Goal: Navigation & Orientation: Find specific page/section

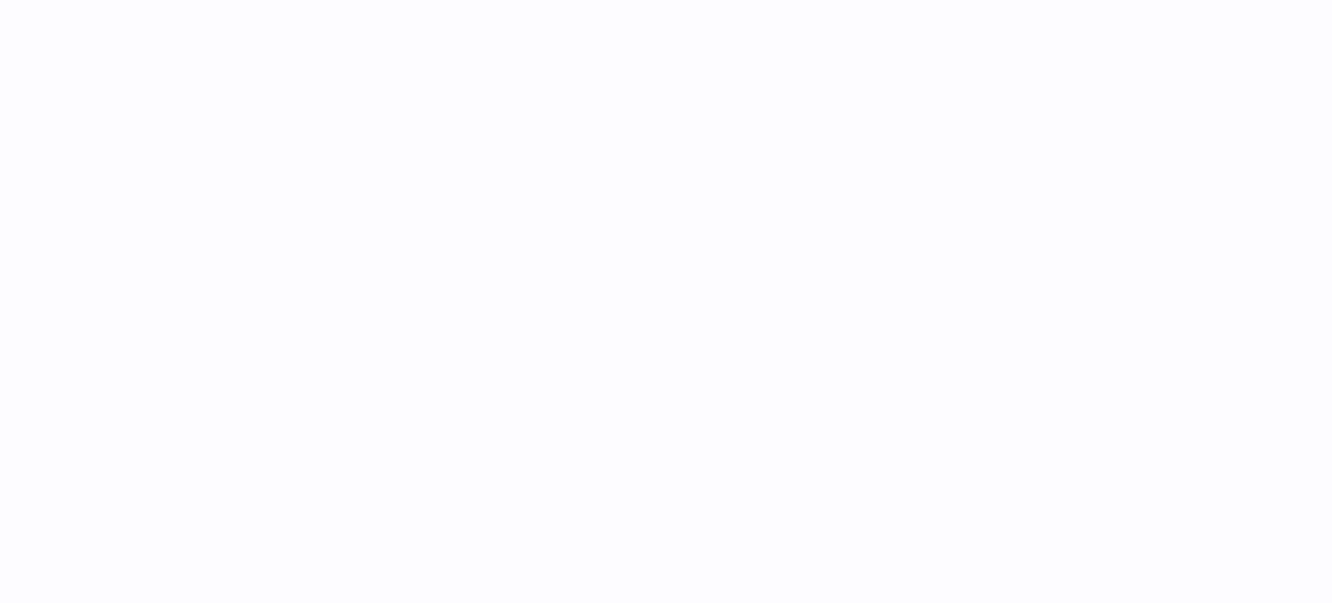
click at [574, 353] on div at bounding box center [770, 301] width 1124 height 603
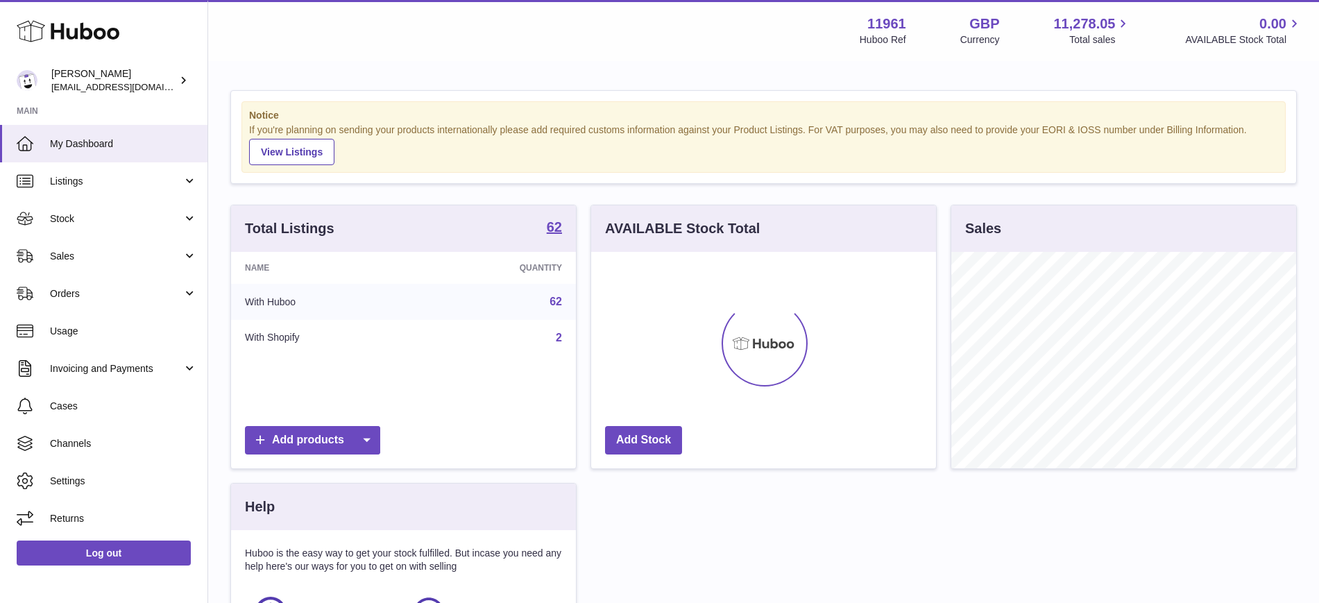
scroll to position [216, 345]
click at [101, 197] on link "Listings" at bounding box center [103, 180] width 207 height 37
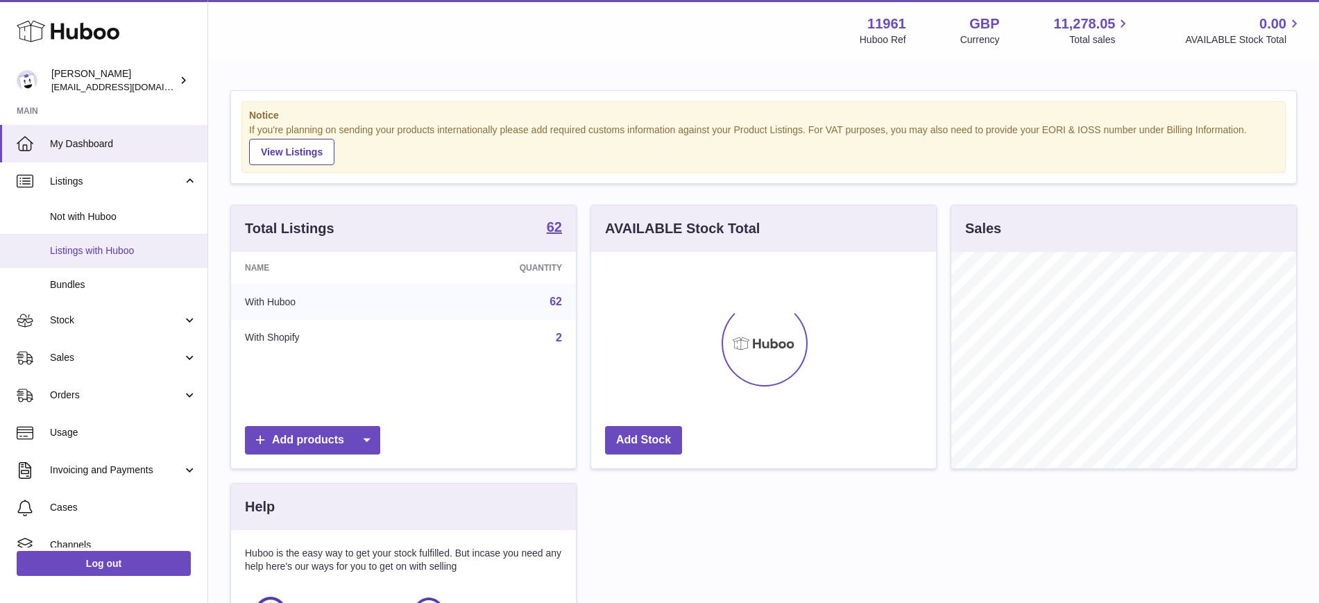
click at [98, 259] on link "Listings with Huboo" at bounding box center [103, 251] width 207 height 34
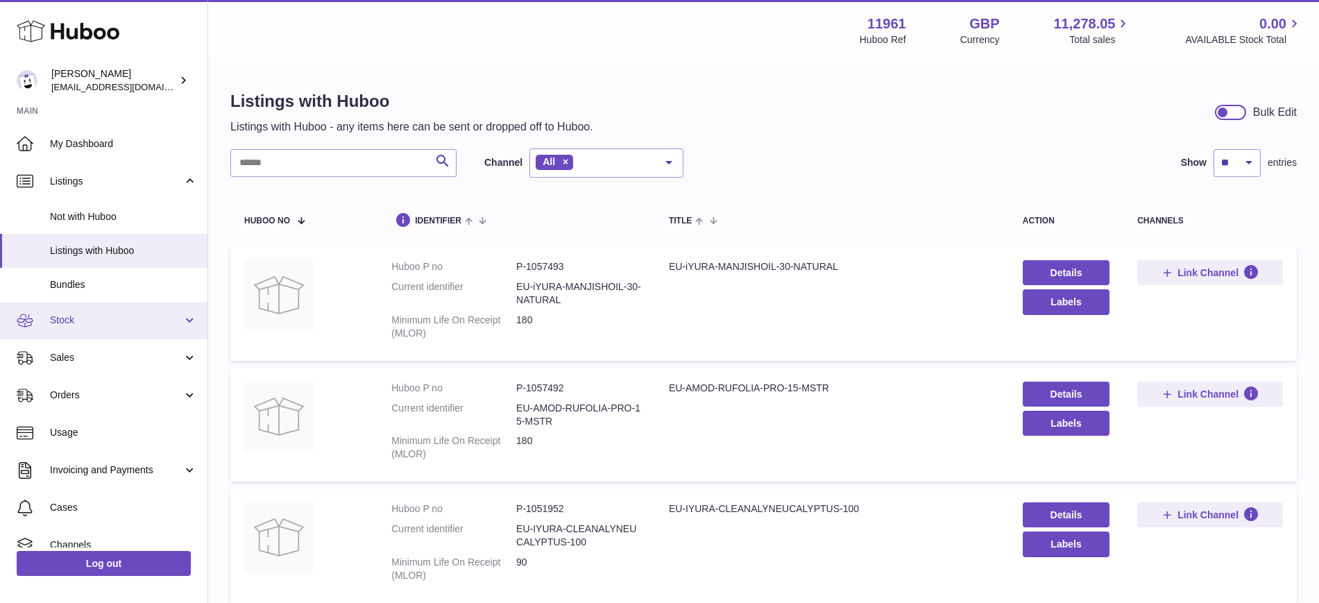
click at [110, 322] on span "Stock" at bounding box center [116, 320] width 133 height 13
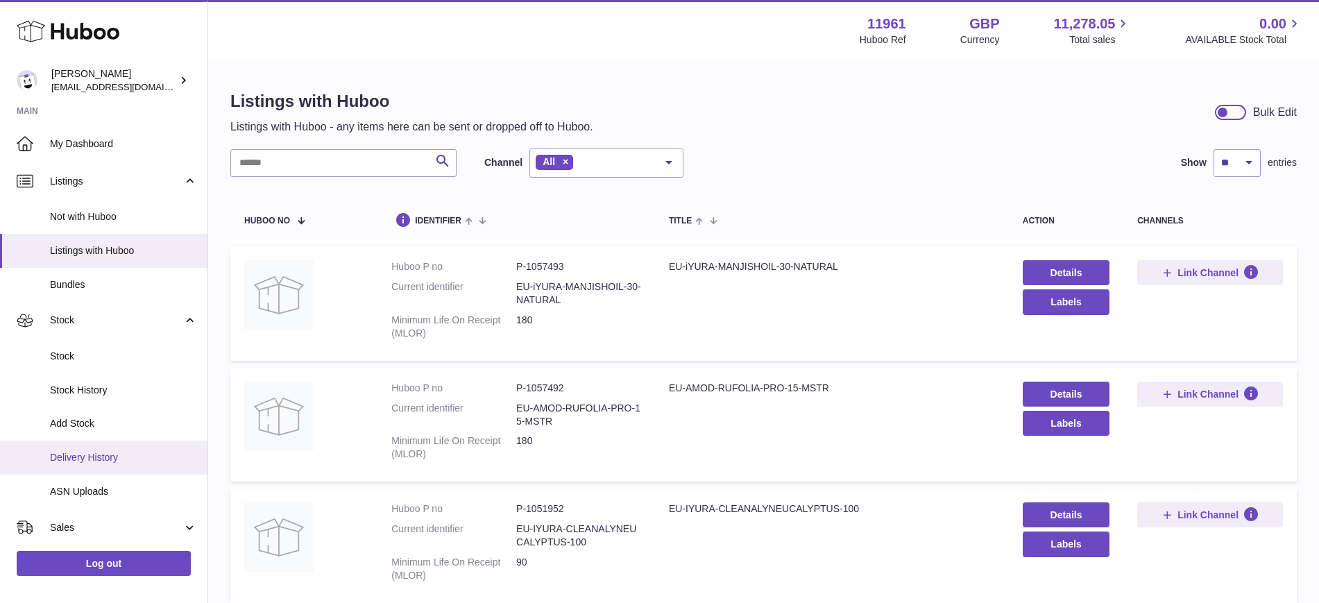
click at [128, 459] on span "Delivery History" at bounding box center [123, 457] width 147 height 13
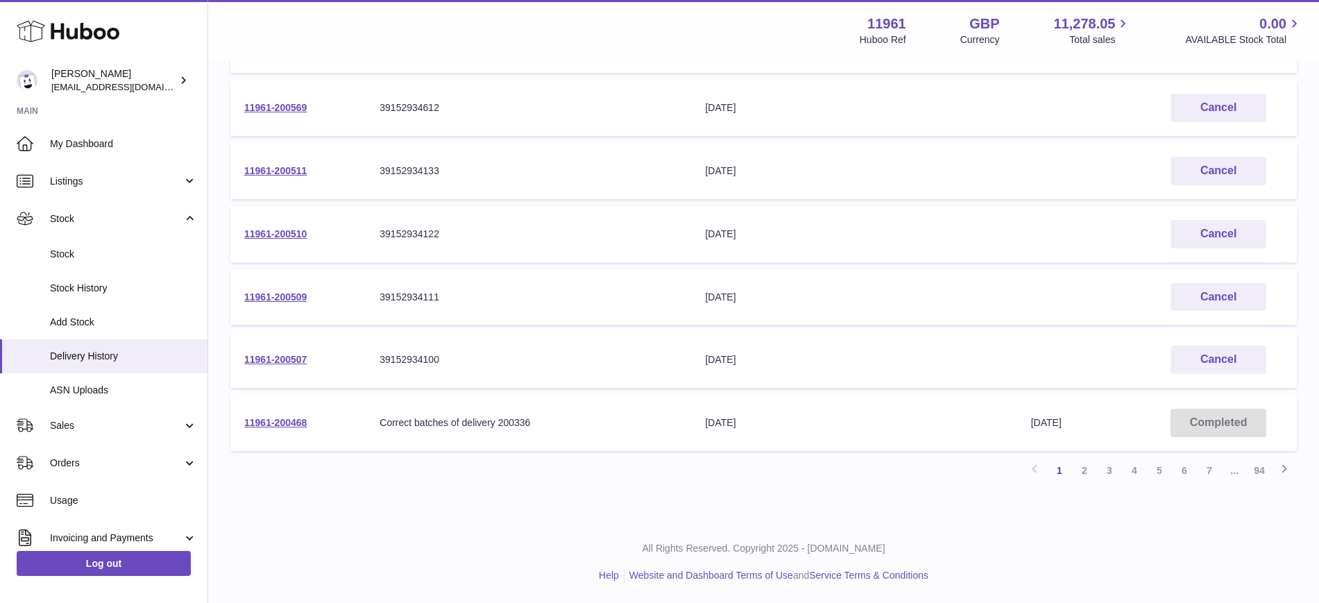
scroll to position [100, 0]
